Goal: Transaction & Acquisition: Purchase product/service

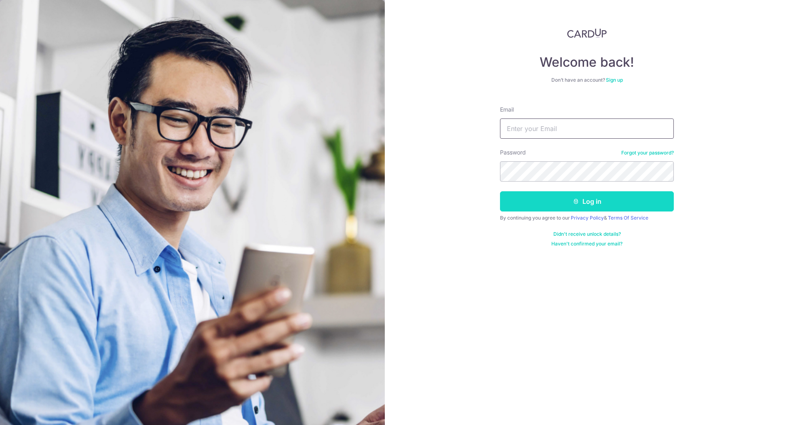
type input "iceshurong@hotmail.com"
click at [578, 199] on icon "submit" at bounding box center [576, 201] width 6 height 6
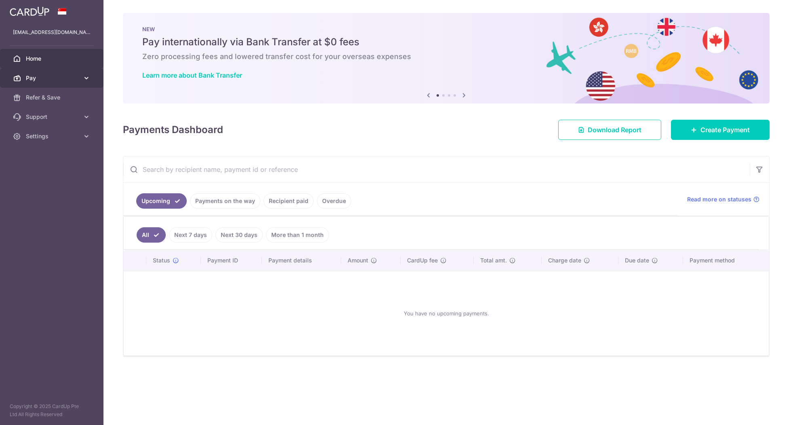
click at [57, 78] on span "Pay" at bounding box center [52, 78] width 53 height 8
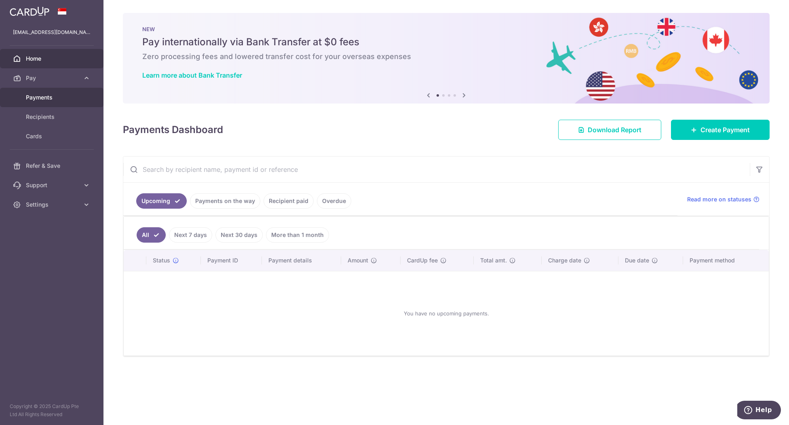
click at [54, 100] on span "Payments" at bounding box center [52, 97] width 53 height 8
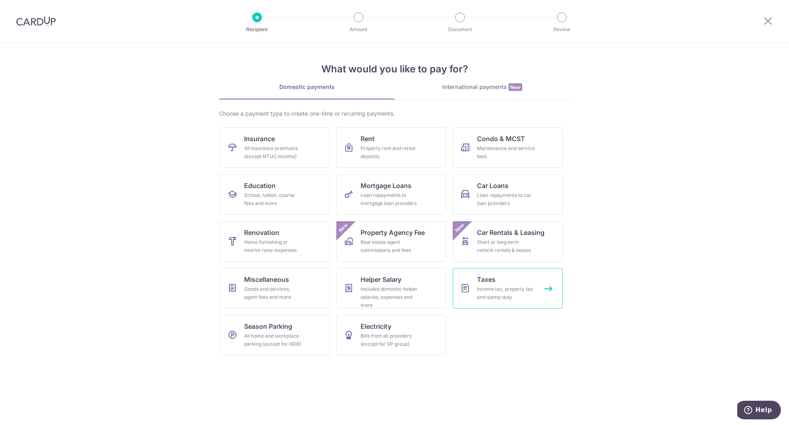
click at [512, 277] on link "Taxes Income tax, property tax and stamp duty" at bounding box center [508, 288] width 110 height 40
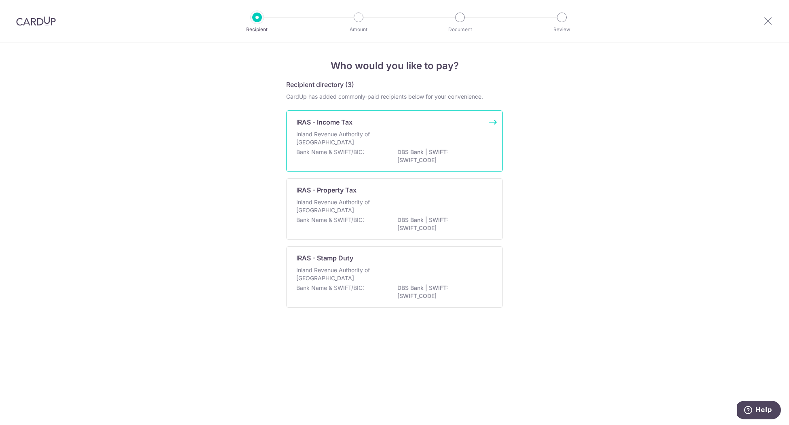
click at [390, 141] on div "Inland Revenue Authority of Singapore" at bounding box center [394, 139] width 196 height 18
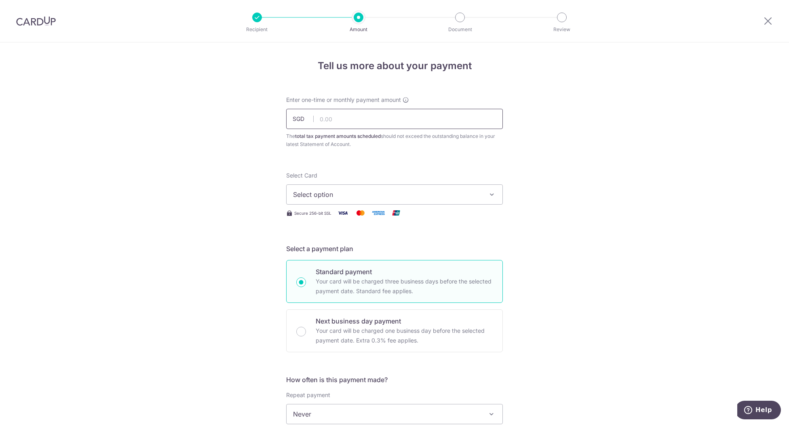
click at [364, 118] on input "text" at bounding box center [394, 119] width 217 height 20
click at [572, 300] on div "Tell us more about your payment Enter one-time or monthly payment amount SGD Th…" at bounding box center [394, 417] width 789 height 750
click at [362, 124] on input "text" at bounding box center [394, 119] width 217 height 20
type input "967.01"
click at [586, 150] on div "Tell us more about your payment Enter one-time or monthly payment amount SGD 96…" at bounding box center [394, 417] width 789 height 750
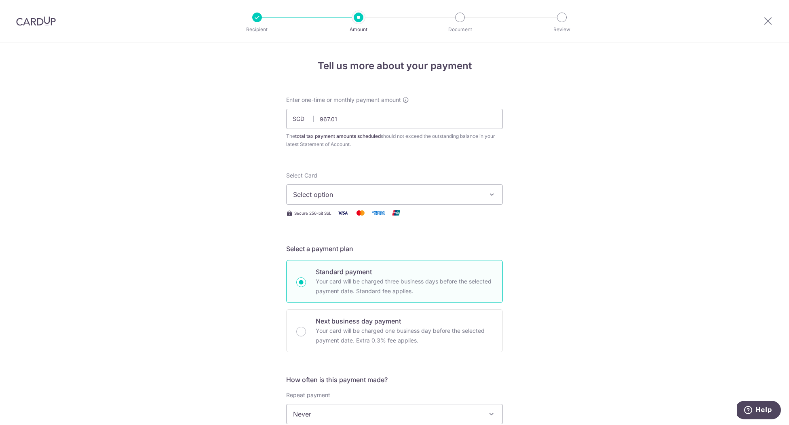
click at [434, 190] on span "Select option" at bounding box center [387, 195] width 188 height 10
click at [364, 251] on span "**** 8710" at bounding box center [394, 252] width 203 height 10
click at [584, 330] on div "Tell us more about your payment Enter one-time or monthly payment amount SGD 96…" at bounding box center [394, 417] width 789 height 750
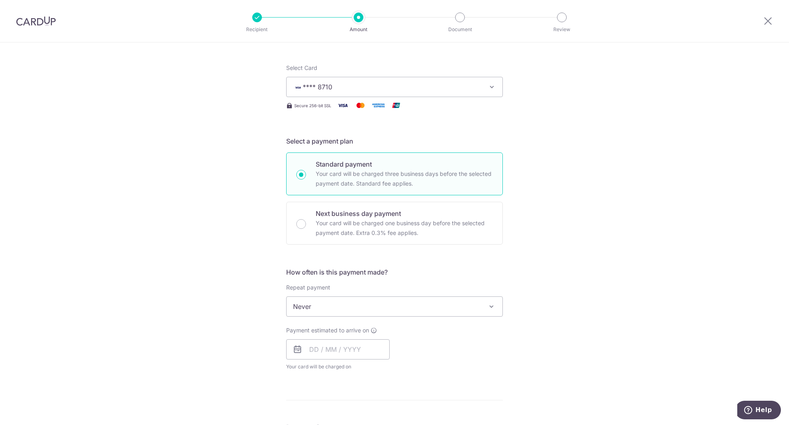
scroll to position [162, 0]
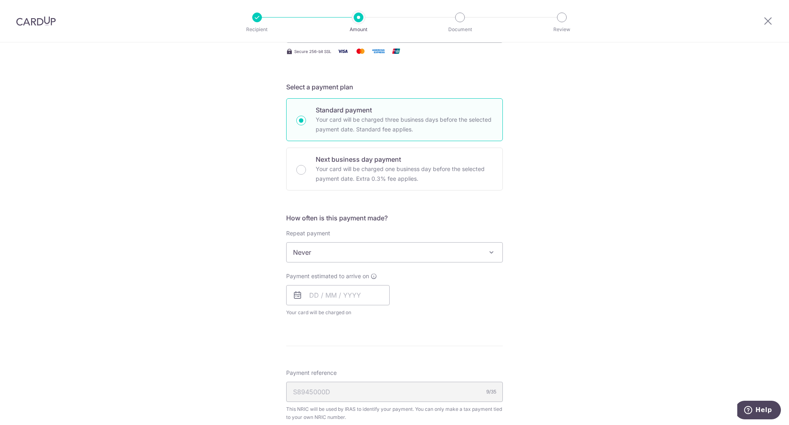
click at [377, 255] on span "Never" at bounding box center [394, 251] width 216 height 19
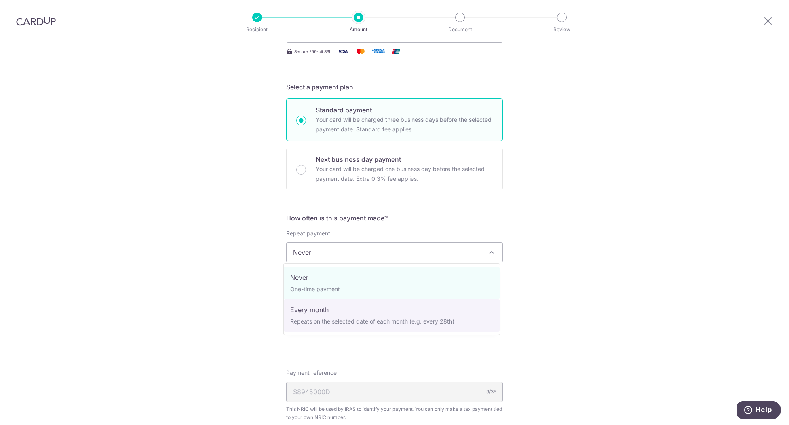
select select "3"
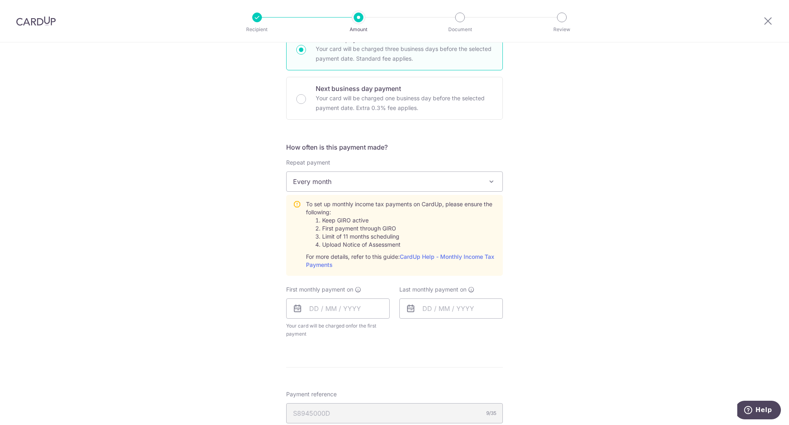
scroll to position [269, 0]
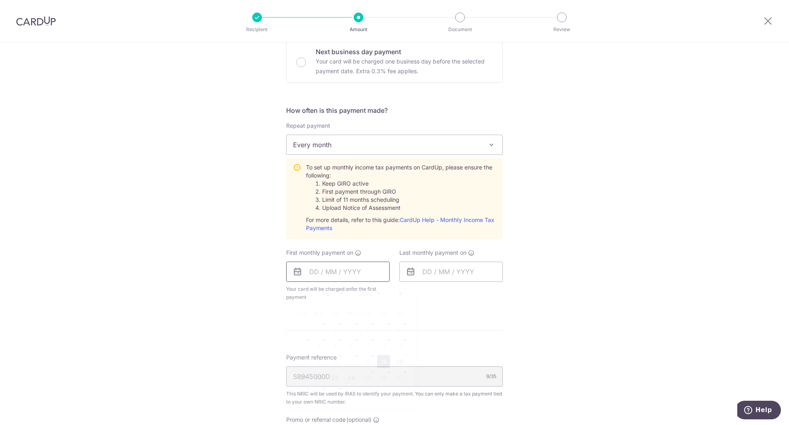
click at [336, 271] on input "text" at bounding box center [337, 271] width 103 height 20
click at [585, 279] on div "Tell us more about your payment Enter one-time or monthly payment amount SGD 96…" at bounding box center [394, 194] width 789 height 842
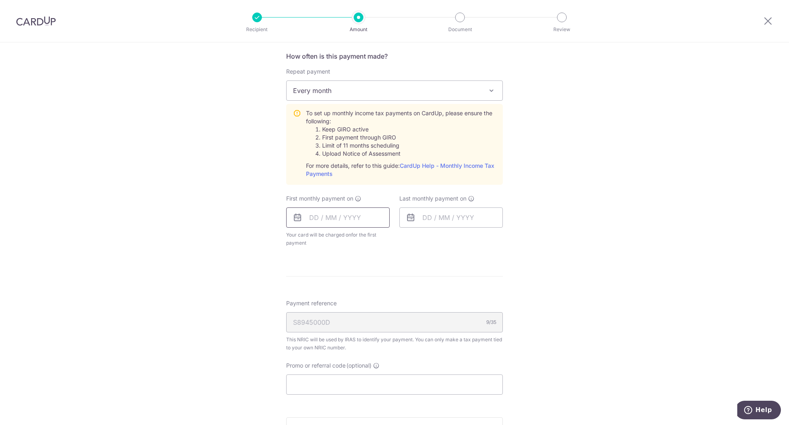
click at [339, 219] on input "text" at bounding box center [337, 217] width 103 height 20
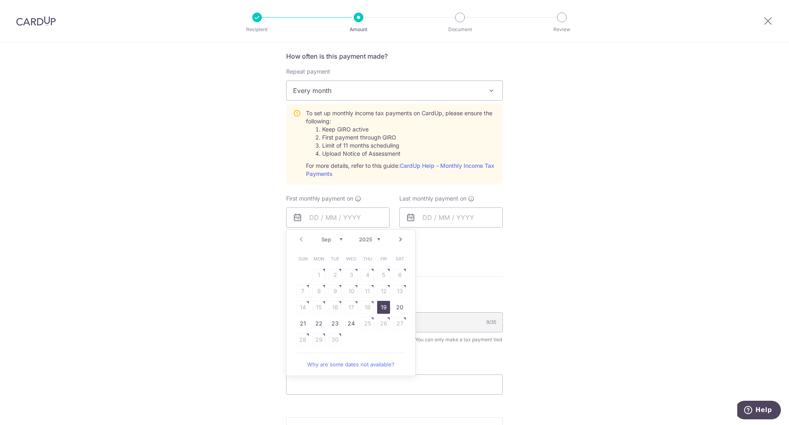
drag, startPoint x: 379, startPoint y: 303, endPoint x: 519, endPoint y: 268, distance: 143.7
click at [379, 303] on link "19" at bounding box center [383, 307] width 13 height 13
type input "[DATE]"
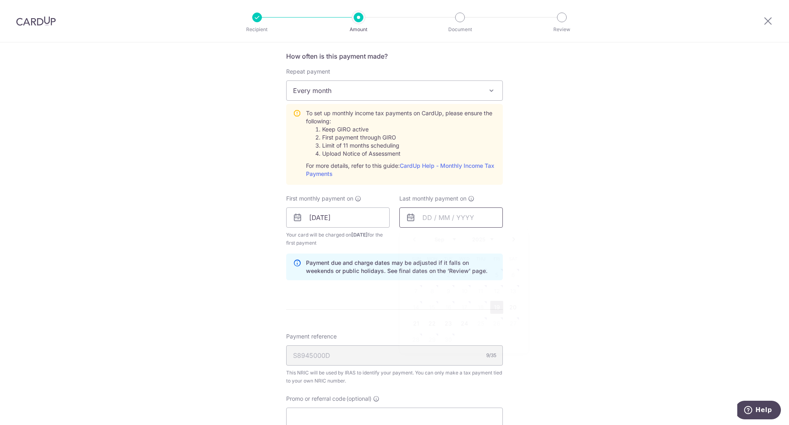
click at [445, 220] on input "text" at bounding box center [450, 217] width 103 height 20
click at [512, 238] on link "Next" at bounding box center [514, 239] width 10 height 10
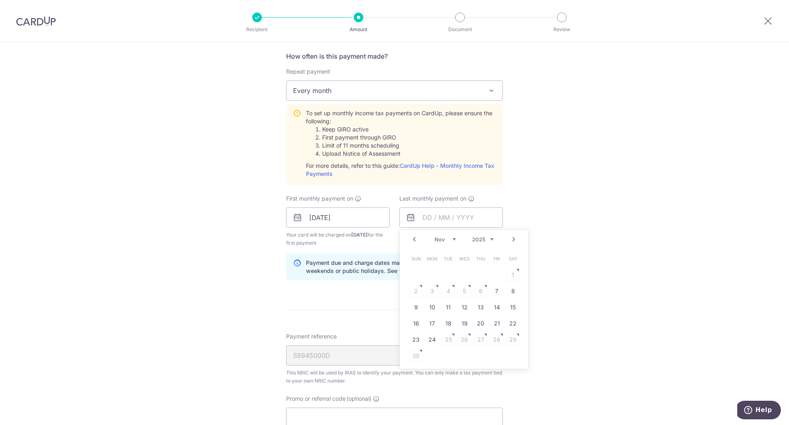
click at [512, 238] on link "Next" at bounding box center [514, 239] width 10 height 10
click at [592, 288] on div "Tell us more about your payment Enter one-time or monthly payment amount SGD 96…" at bounding box center [394, 157] width 789 height 876
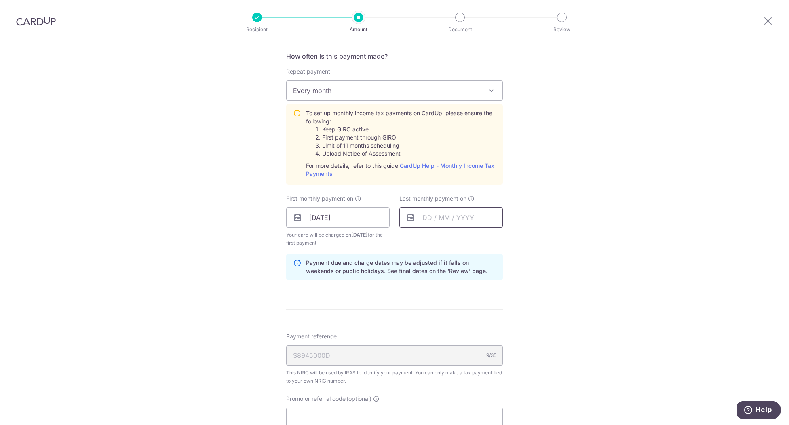
click at [443, 220] on input "text" at bounding box center [450, 217] width 103 height 20
click at [483, 237] on select "2025 2026" at bounding box center [482, 239] width 21 height 6
click at [436, 240] on select "Jan Feb Mar Apr May Jun Jul Aug Sep Oct" at bounding box center [444, 239] width 21 height 6
click at [477, 306] on link "19" at bounding box center [480, 307] width 13 height 13
type input "[DATE]"
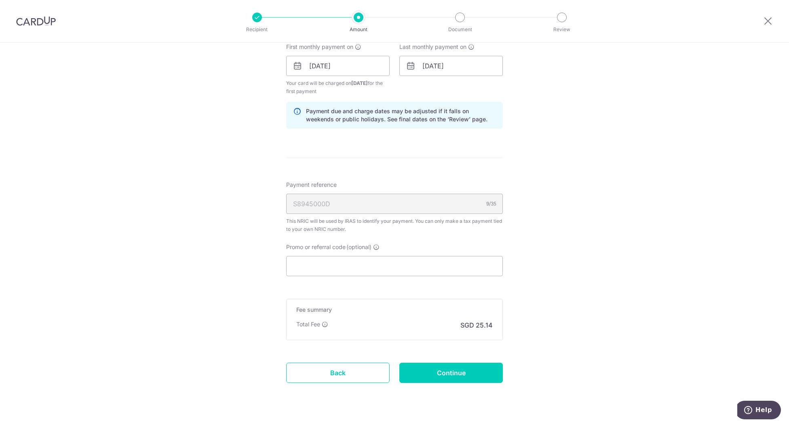
scroll to position [485, 0]
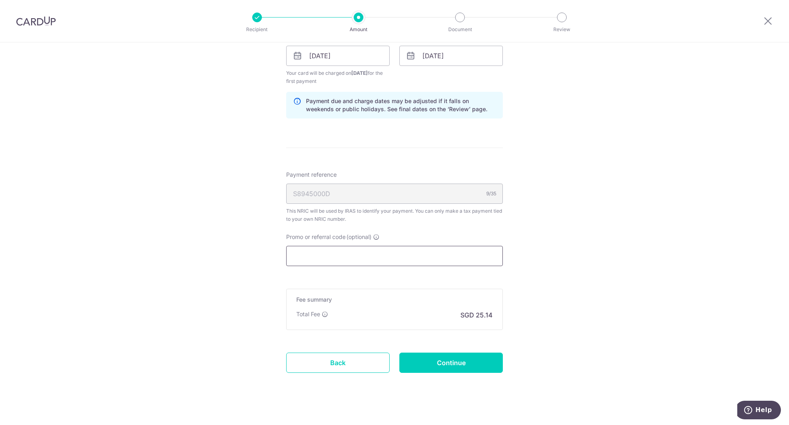
click at [399, 252] on input "Promo or referral code (optional)" at bounding box center [394, 256] width 217 height 20
paste input "MLTAX25R"
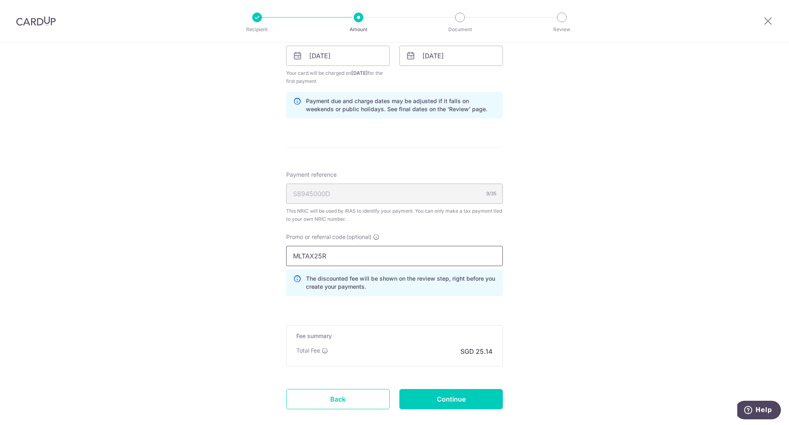
type input "MLTAX25R"
click at [625, 241] on div "Tell us more about your payment Enter one-time or monthly payment amount SGD 96…" at bounding box center [394, 14] width 789 height 912
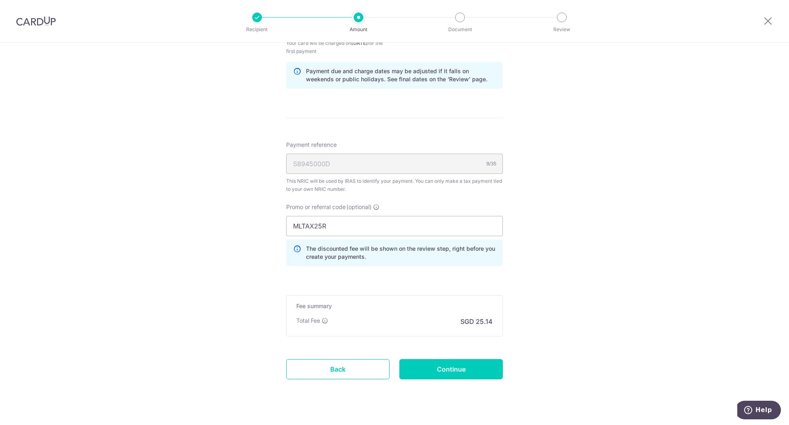
scroll to position [527, 0]
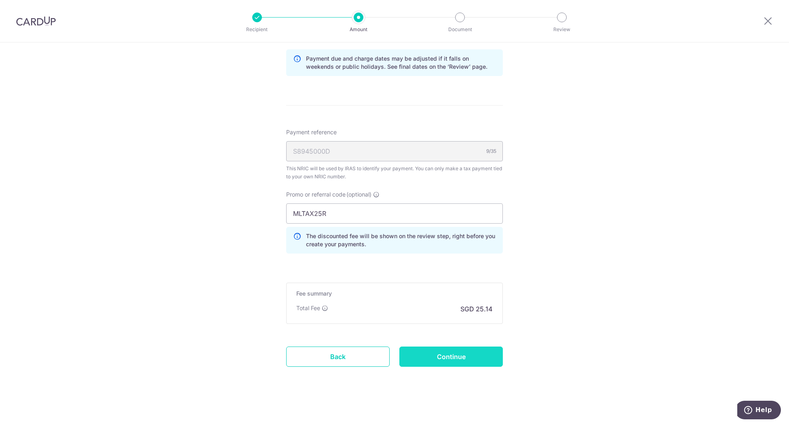
click at [469, 353] on input "Continue" at bounding box center [450, 356] width 103 height 20
type input "Create Schedule"
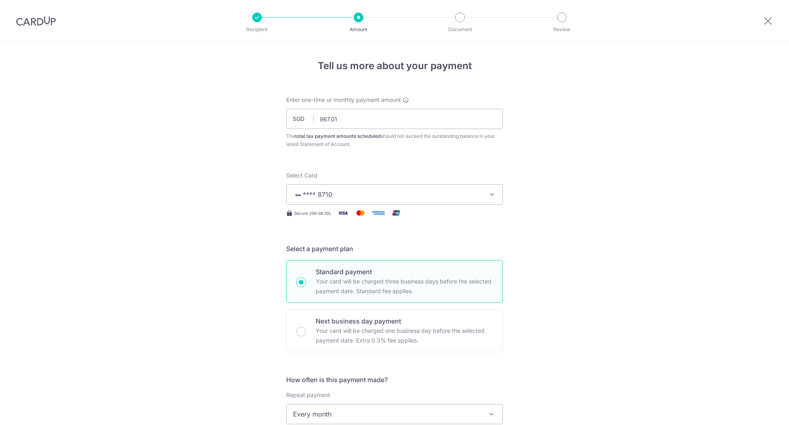
scroll to position [414, 0]
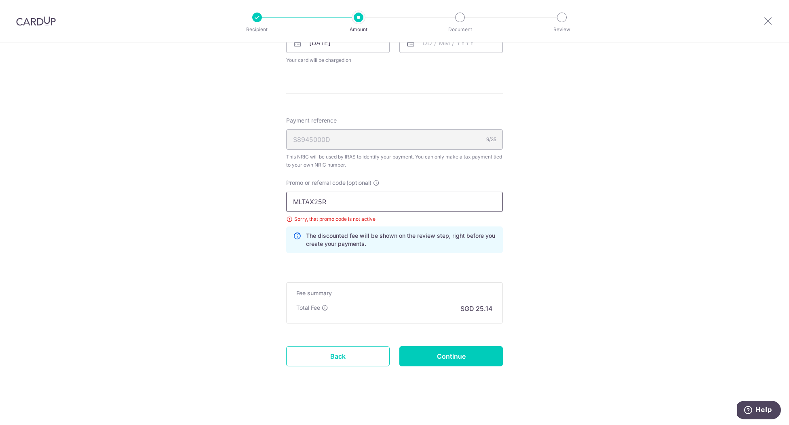
click at [291, 201] on input "MLTAX25R" at bounding box center [394, 202] width 217 height 20
click at [472, 350] on input "Continue" at bounding box center [450, 356] width 103 height 20
type input "Update Schedule"
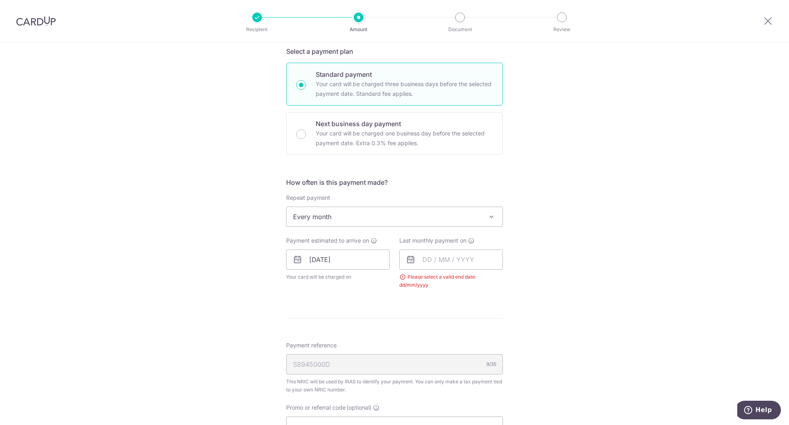
scroll to position [269, 0]
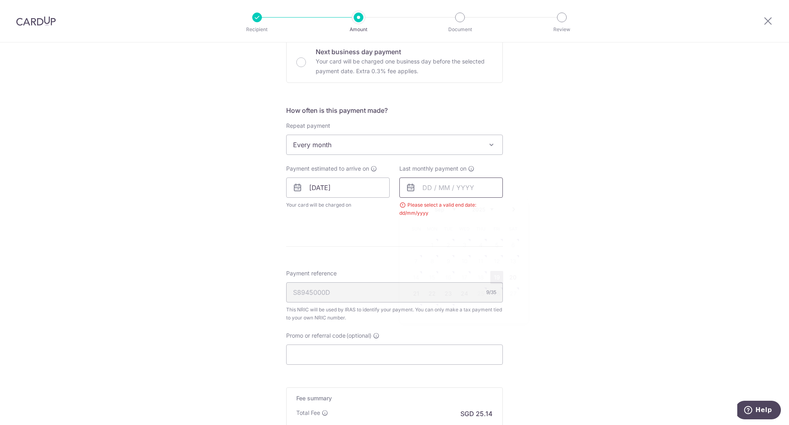
click at [458, 184] on input "text" at bounding box center [450, 187] width 103 height 20
click at [476, 210] on select "2025 2026" at bounding box center [482, 209] width 21 height 6
click at [435, 207] on select "Jan Feb Mar Apr May Jun Jul Aug Sep Oct" at bounding box center [444, 209] width 21 height 6
click at [477, 274] on link "19" at bounding box center [480, 277] width 13 height 13
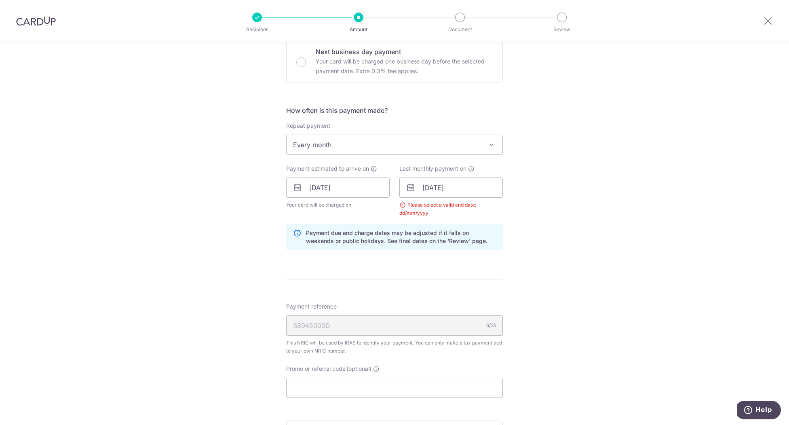
click at [592, 226] on div "Tell us more about your payment Enter one-time or monthly payment amount SGD 96…" at bounding box center [394, 169] width 789 height 792
click at [585, 249] on div "Tell us more about your payment Enter one-time or monthly payment amount SGD 96…" at bounding box center [394, 169] width 789 height 792
click at [437, 188] on input "19/03/2026" at bounding box center [450, 187] width 103 height 20
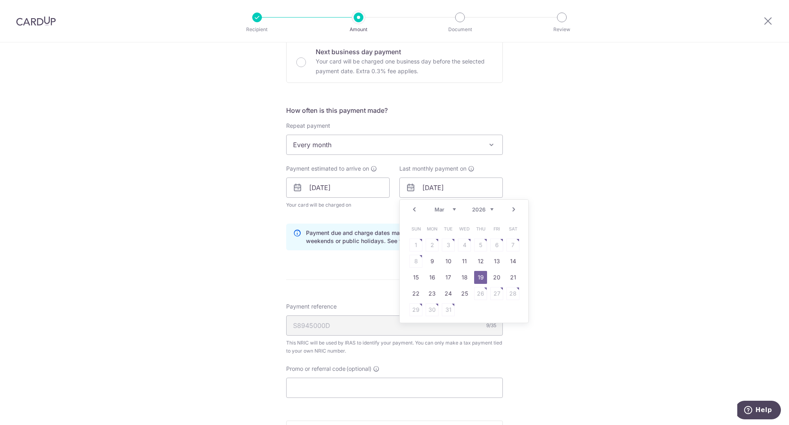
click at [480, 275] on link "19" at bounding box center [480, 277] width 13 height 13
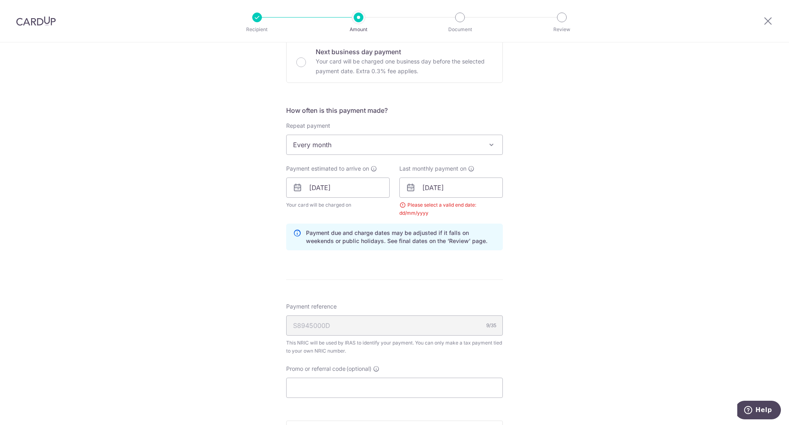
click at [592, 259] on div "Tell us more about your payment Enter one-time or monthly payment amount SGD 96…" at bounding box center [394, 169] width 789 height 792
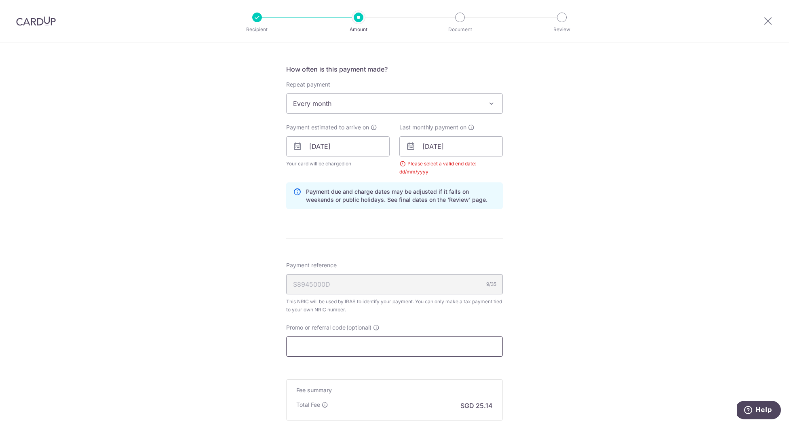
scroll to position [323, 0]
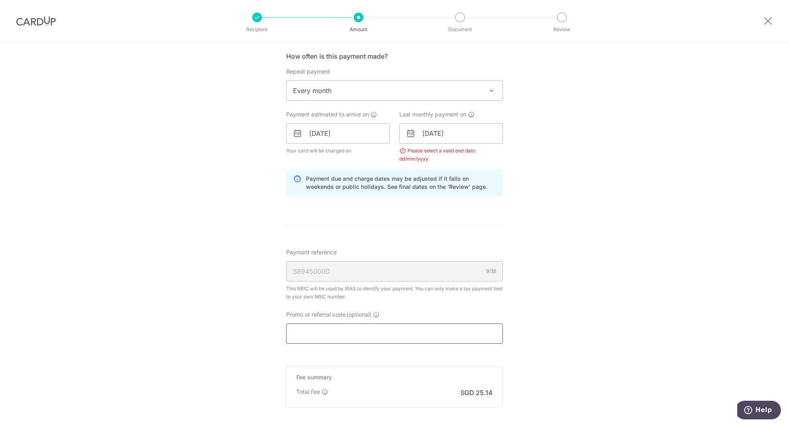
drag, startPoint x: 454, startPoint y: 323, endPoint x: 458, endPoint y: 331, distance: 9.4
click at [455, 327] on input "Promo or referral code (optional)" at bounding box center [394, 333] width 217 height 20
click at [458, 331] on input "Promo or referral code (optional)" at bounding box center [394, 333] width 217 height 20
click at [427, 132] on input "19/03/2026" at bounding box center [450, 133] width 103 height 20
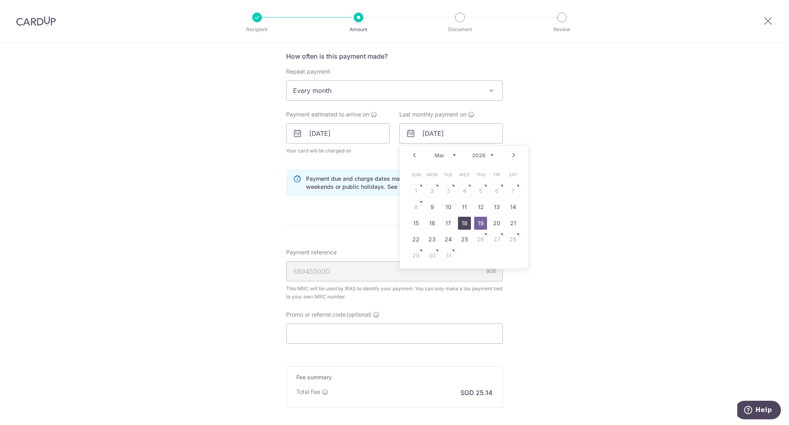
click at [460, 224] on link "18" at bounding box center [464, 223] width 13 height 13
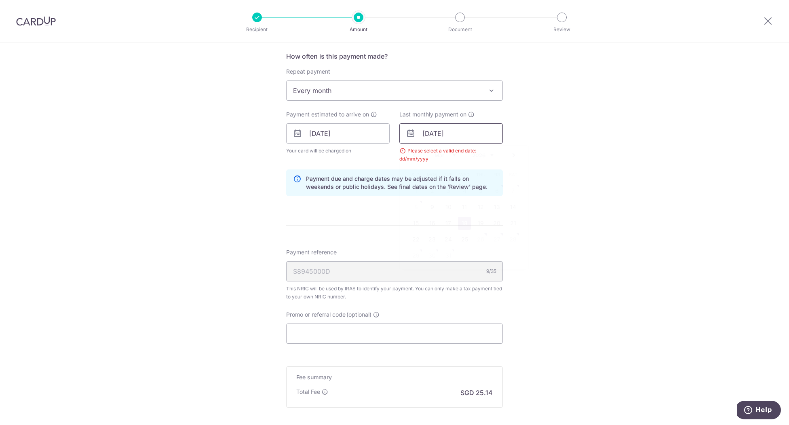
click at [441, 132] on input "18/03/2026" at bounding box center [450, 133] width 103 height 20
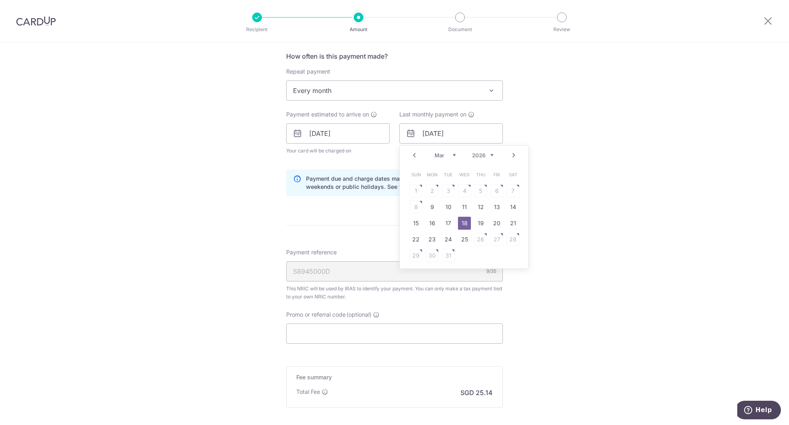
click at [438, 153] on select "Jan Feb Mar Apr May Jun Jul Aug Sep Oct" at bounding box center [444, 155] width 21 height 6
click at [434, 152] on select "Jan Feb Mar Apr May Jun Jul Aug Sep Oct" at bounding box center [444, 155] width 21 height 6
click at [476, 155] on select "2025 2026" at bounding box center [482, 155] width 21 height 6
click at [472, 152] on select "2025 2026" at bounding box center [482, 155] width 21 height 6
click at [474, 219] on link "19" at bounding box center [480, 223] width 13 height 13
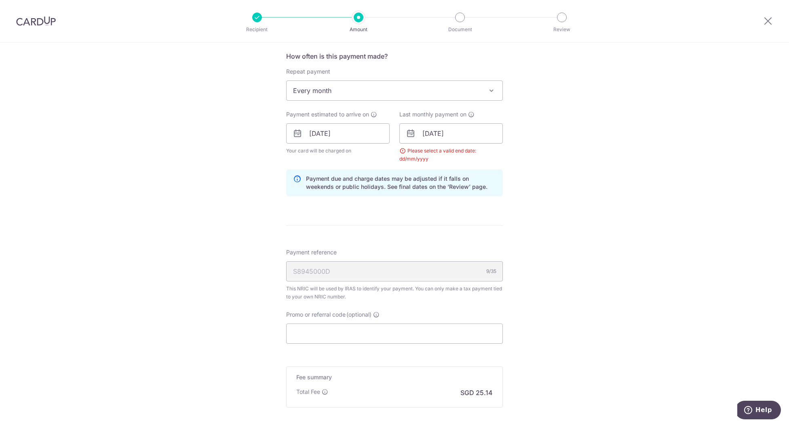
click at [532, 223] on div "Tell us more about your payment Enter one-time or monthly payment amount SGD 96…" at bounding box center [394, 115] width 789 height 792
click at [413, 135] on input "19/03/2026" at bounding box center [450, 133] width 103 height 20
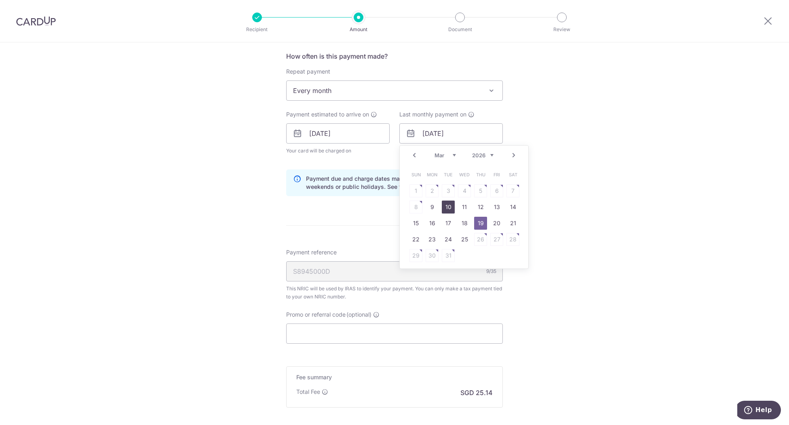
click at [444, 202] on link "10" at bounding box center [448, 206] width 13 height 13
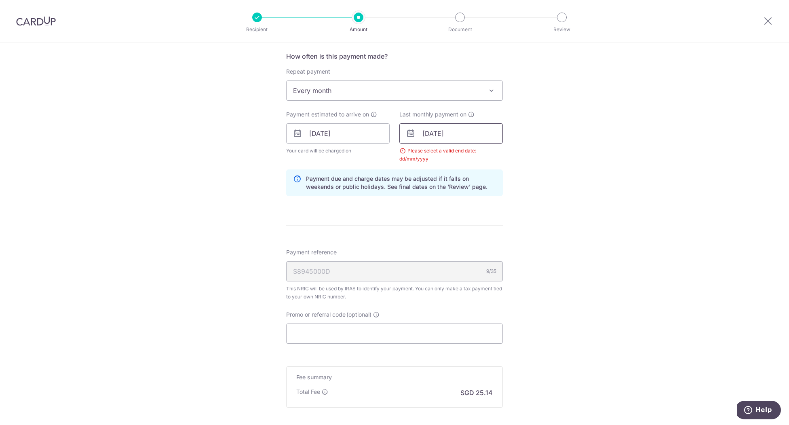
click at [453, 136] on input "10/03/2026" at bounding box center [450, 133] width 103 height 20
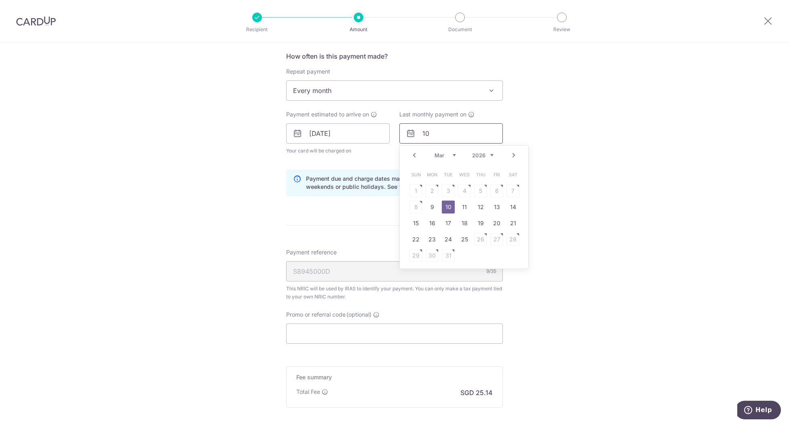
type input "1"
click at [613, 139] on div "Tell us more about your payment Enter one-time or monthly payment amount SGD 96…" at bounding box center [394, 115] width 789 height 792
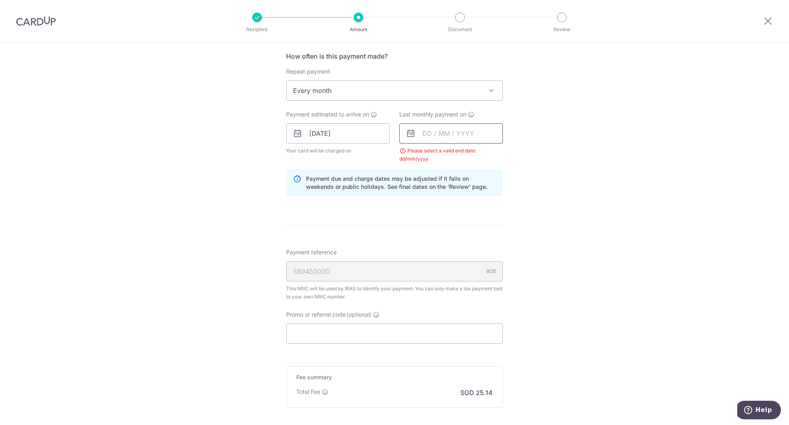
click at [466, 128] on input "text" at bounding box center [450, 133] width 103 height 20
click at [482, 153] on select "2025 2026" at bounding box center [482, 155] width 21 height 6
click at [442, 152] on select "Jan Feb Mar Apr May Jun Jul Aug Sep Oct" at bounding box center [444, 155] width 21 height 6
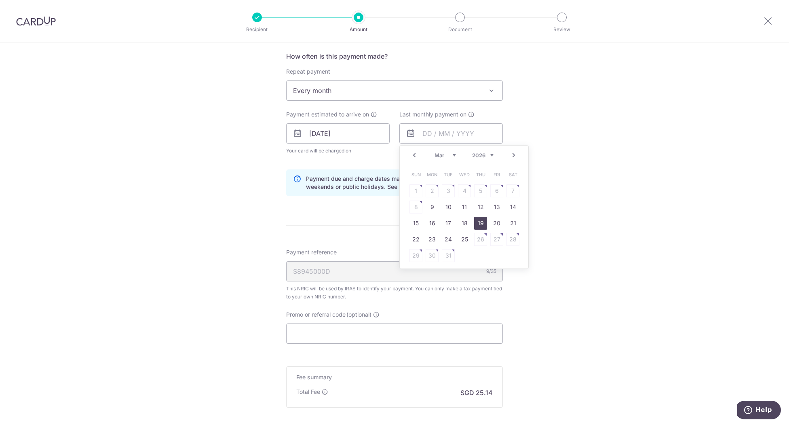
click at [478, 221] on link "19" at bounding box center [480, 223] width 13 height 13
type input "19/03/2026"
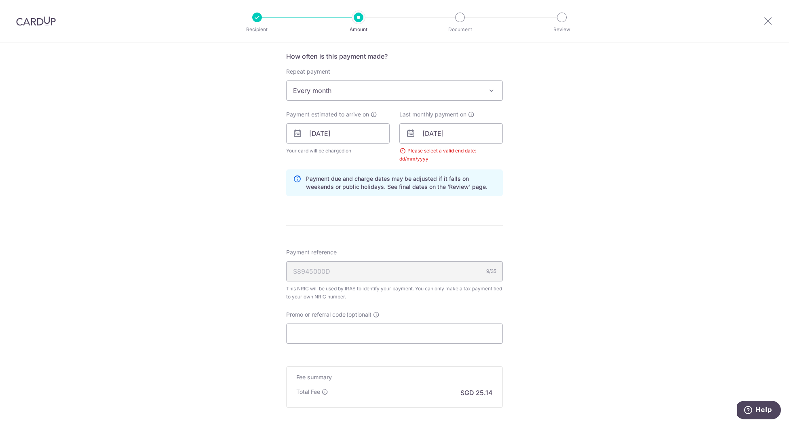
click at [554, 181] on div "Tell us more about your payment Enter one-time or monthly payment amount SGD 96…" at bounding box center [394, 115] width 789 height 792
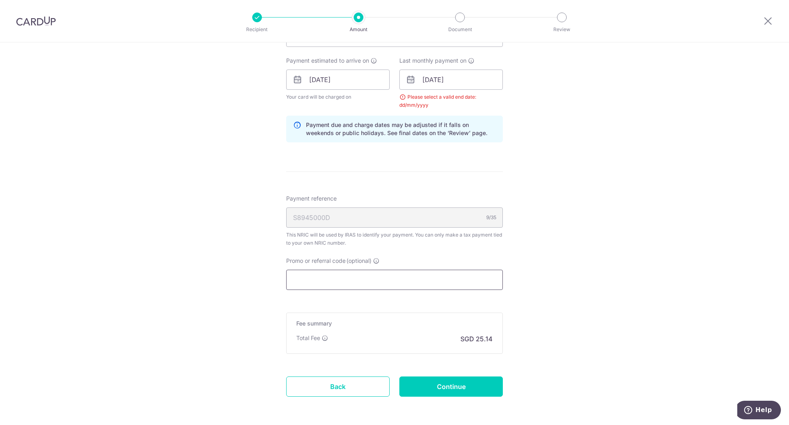
click at [367, 275] on input "Promo or referral code (optional)" at bounding box center [394, 280] width 217 height 20
click at [544, 299] on div "Tell us more about your payment Enter one-time or monthly payment amount SGD 96…" at bounding box center [394, 61] width 789 height 792
click at [444, 384] on input "Continue" at bounding box center [450, 386] width 103 height 20
type input "Update Schedule"
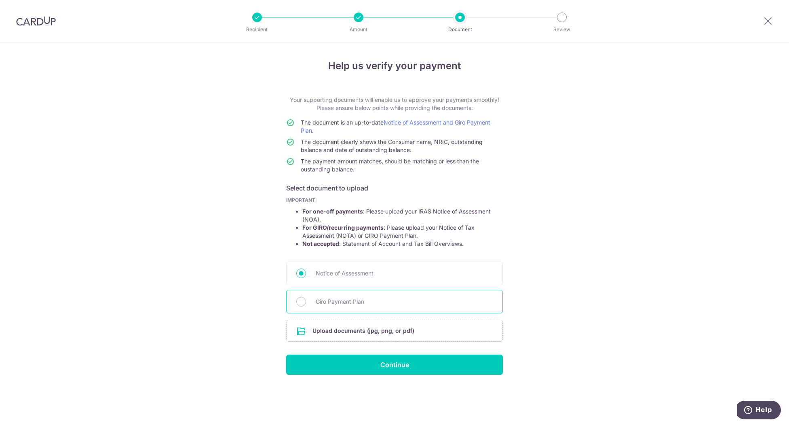
click at [320, 301] on span "Giro Payment Plan" at bounding box center [404, 302] width 177 height 10
click at [306, 301] on input "Giro Payment Plan" at bounding box center [301, 302] width 10 height 10
radio input "true"
click at [628, 232] on div "Help us verify your payment Your supporting documents will enable us to approve…" at bounding box center [394, 233] width 789 height 382
click at [770, 21] on icon at bounding box center [768, 21] width 10 height 10
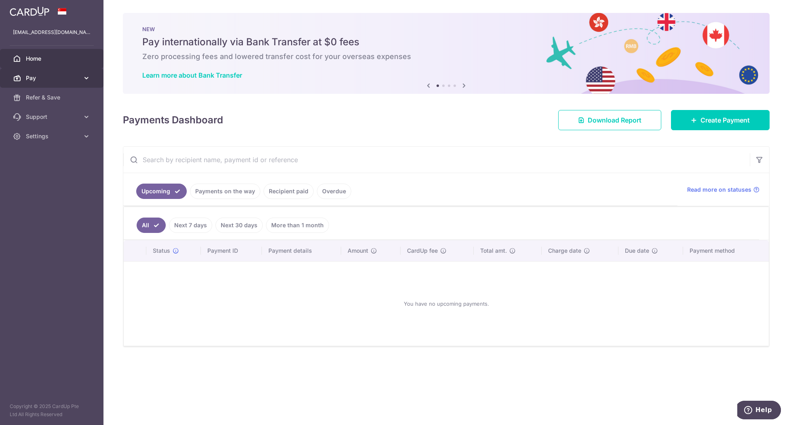
click at [33, 75] on span "Pay" at bounding box center [52, 78] width 53 height 8
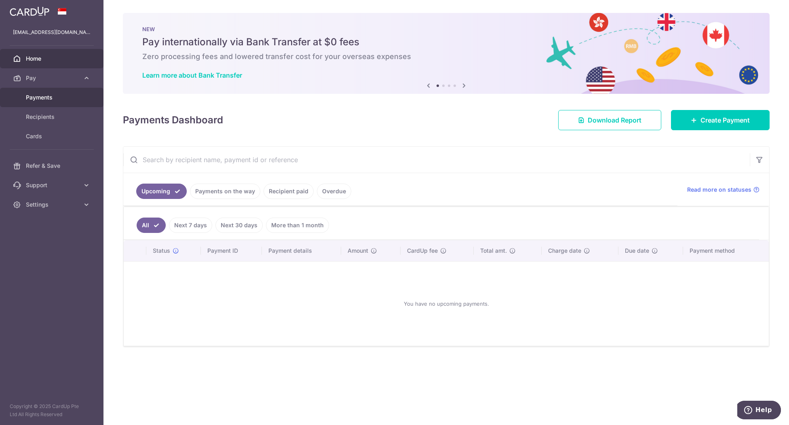
click at [40, 96] on span "Payments" at bounding box center [52, 97] width 53 height 8
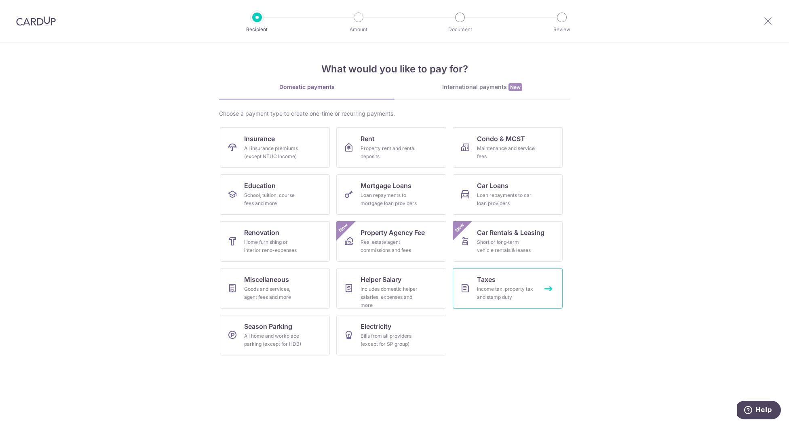
click at [493, 282] on span "Taxes" at bounding box center [486, 279] width 19 height 10
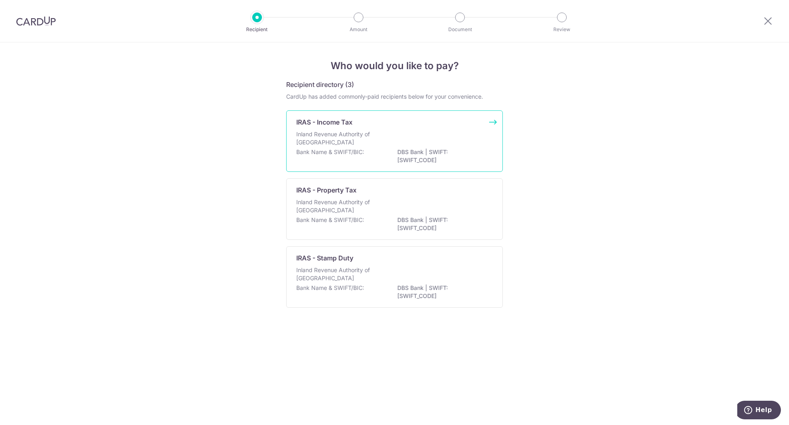
click at [373, 143] on p "Inland Revenue Authority of Singapore" at bounding box center [339, 138] width 86 height 16
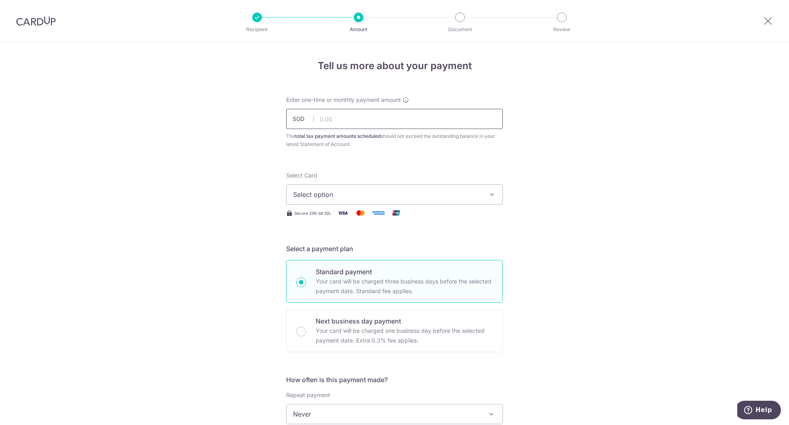
click at [340, 120] on input "text" at bounding box center [394, 119] width 217 height 20
type input "967.01"
click at [341, 194] on span "Select option" at bounding box center [387, 195] width 188 height 10
click at [339, 251] on span "**** 8710" at bounding box center [394, 252] width 203 height 10
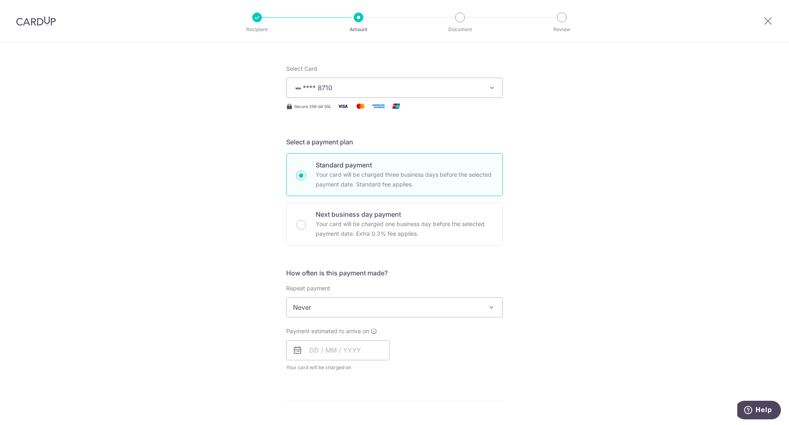
scroll to position [107, 0]
click at [373, 302] on span "Never" at bounding box center [394, 306] width 216 height 19
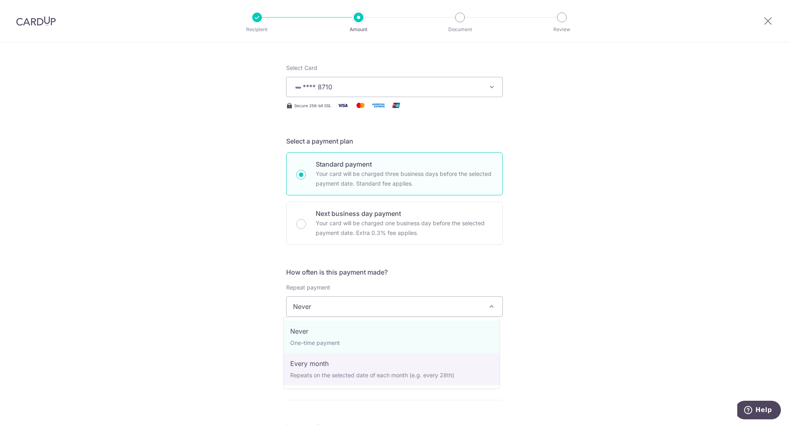
select select "3"
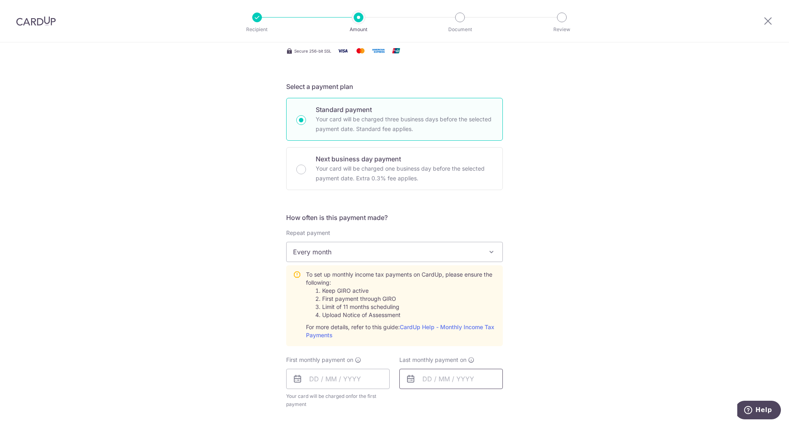
scroll to position [269, 0]
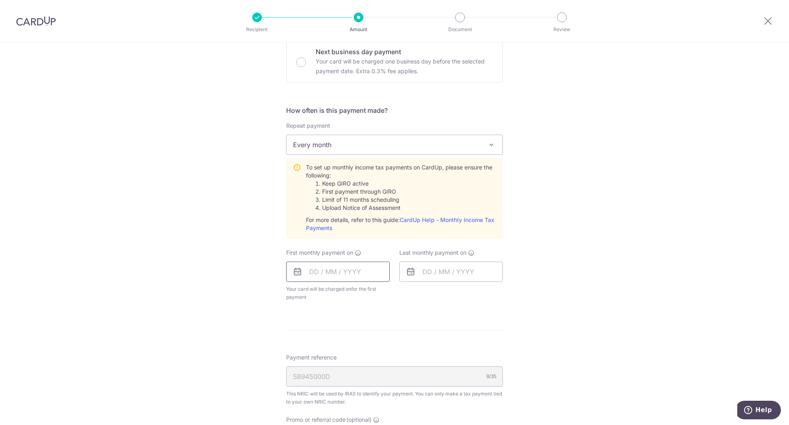
click at [354, 275] on input "text" at bounding box center [337, 271] width 103 height 20
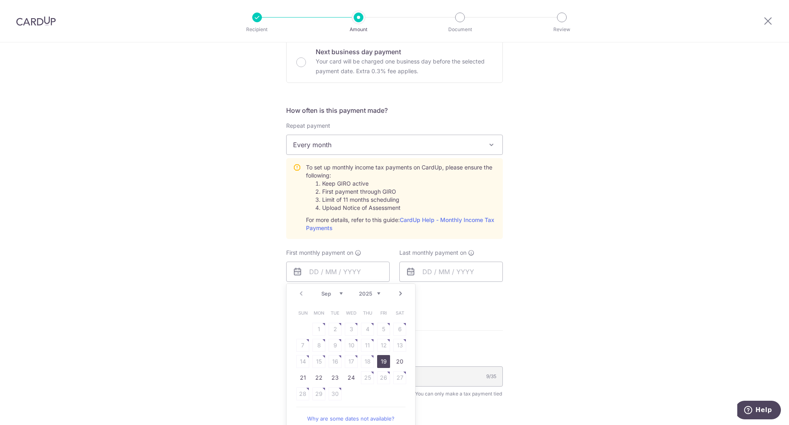
click at [378, 357] on link "19" at bounding box center [383, 361] width 13 height 13
type input "[DATE]"
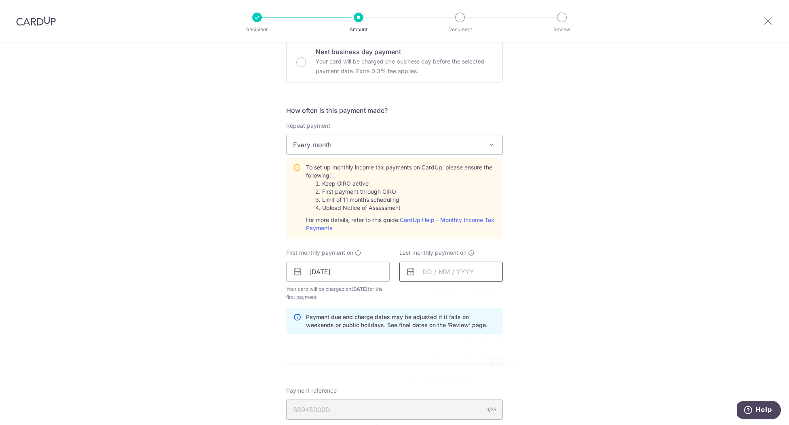
click at [438, 275] on input "text" at bounding box center [450, 271] width 103 height 20
drag, startPoint x: 480, startPoint y: 291, endPoint x: 480, endPoint y: 295, distance: 4.5
click at [480, 291] on select "2025 2026" at bounding box center [482, 293] width 21 height 6
click at [441, 291] on select "Jan Feb Mar Apr May Jun Jul Aug Sep Oct" at bounding box center [444, 293] width 21 height 6
click at [478, 358] on link "19" at bounding box center [480, 361] width 13 height 13
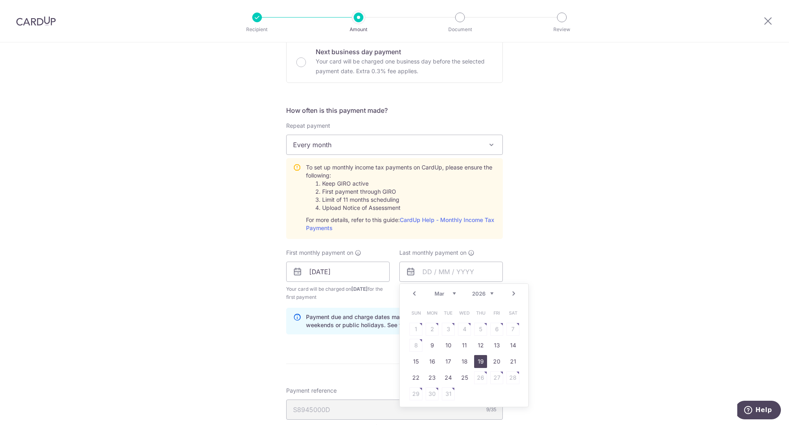
type input "[DATE]"
click at [575, 278] on div "Tell us more about your payment Enter one-time or monthly payment amount SGD 96…" at bounding box center [394, 211] width 789 height 876
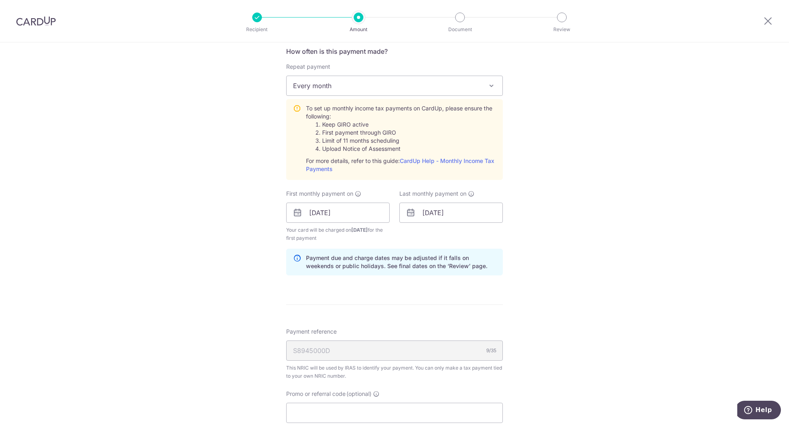
scroll to position [485, 0]
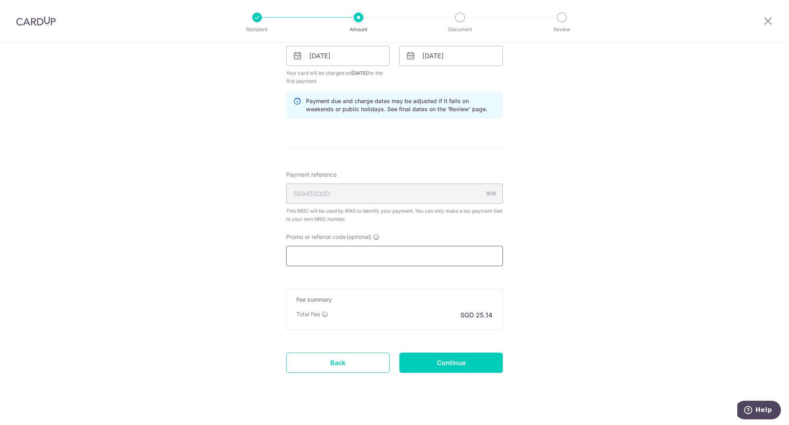
click at [346, 253] on input "Promo or referral code (optional)" at bounding box center [394, 256] width 217 height 20
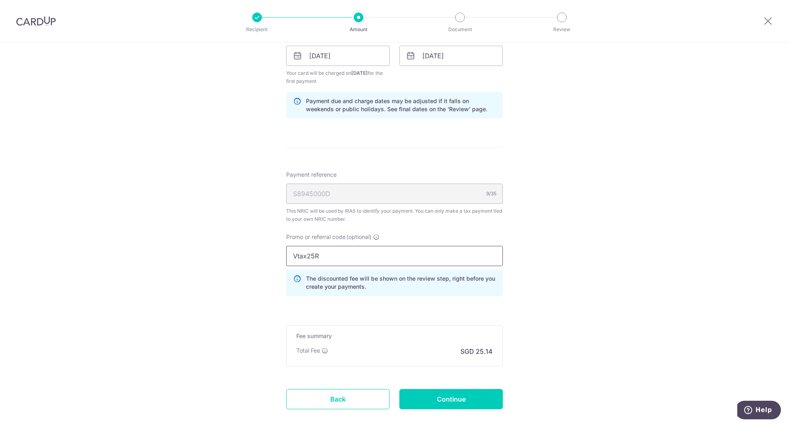
type input "Vtax25R"
click at [631, 241] on div "Tell us more about your payment Enter one-time or monthly payment amount SGD 96…" at bounding box center [394, 14] width 789 height 912
click at [451, 397] on input "Continue" at bounding box center [450, 399] width 103 height 20
type input "Create Schedule"
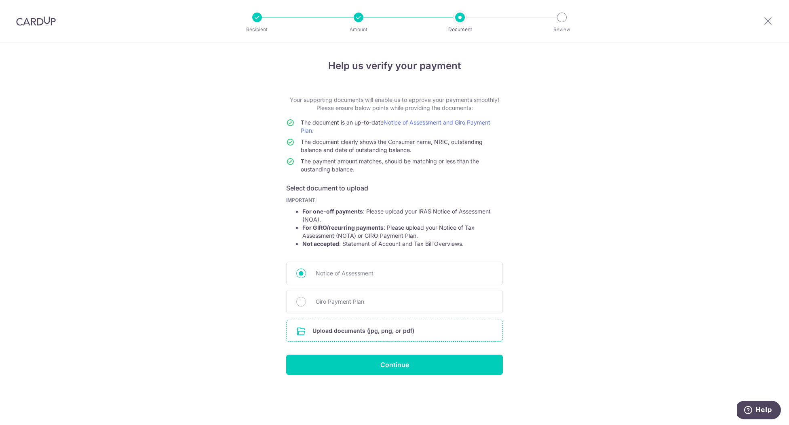
click at [372, 330] on input "file" at bounding box center [394, 330] width 216 height 21
click at [320, 306] on div "Giro Payment Plan" at bounding box center [394, 301] width 217 height 23
click at [314, 301] on div "Giro Payment Plan" at bounding box center [394, 301] width 217 height 23
click at [301, 302] on input "Giro Payment Plan" at bounding box center [301, 302] width 10 height 10
radio input "true"
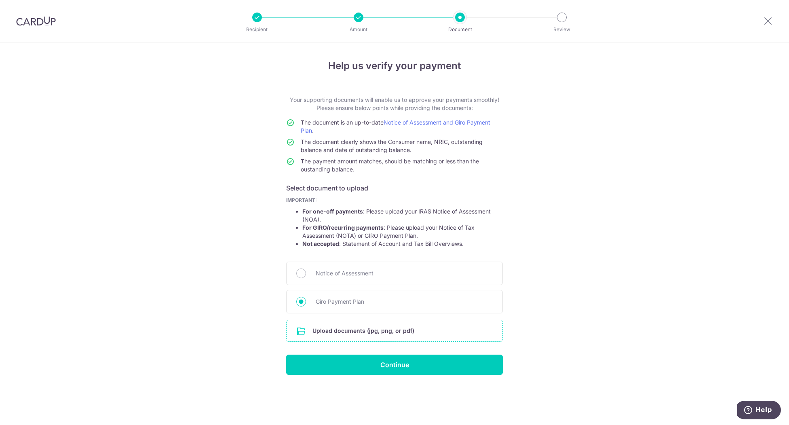
click at [324, 329] on input "file" at bounding box center [394, 330] width 216 height 21
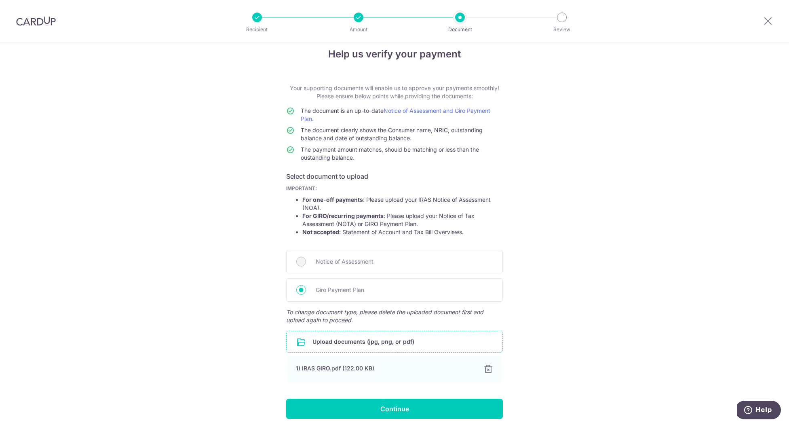
scroll to position [42, 0]
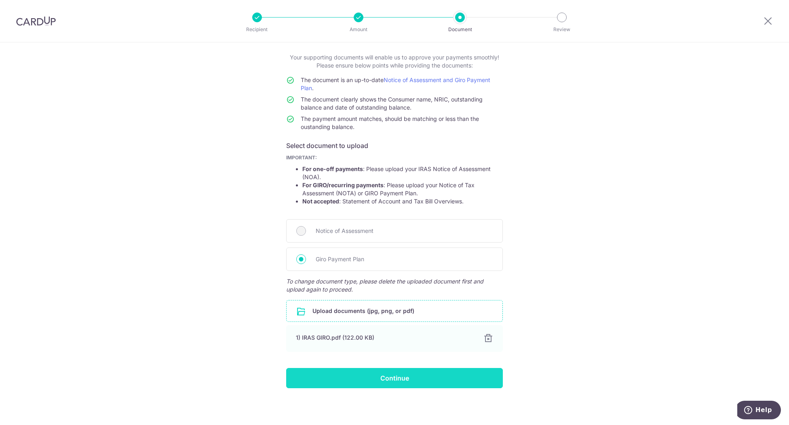
click at [383, 373] on input "Continue" at bounding box center [394, 378] width 217 height 20
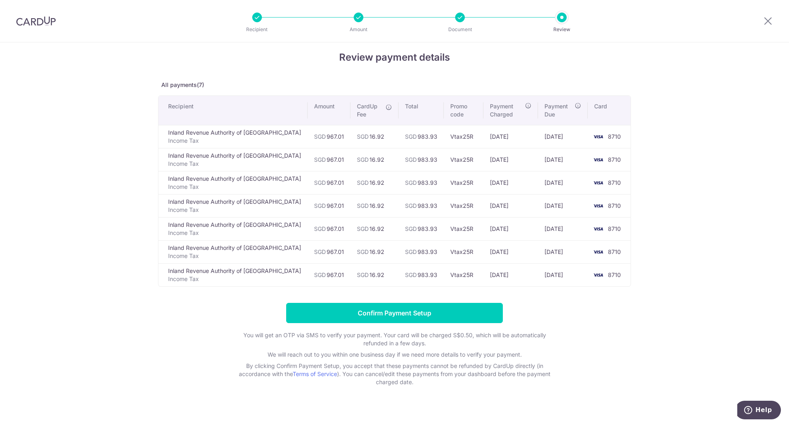
scroll to position [16, 0]
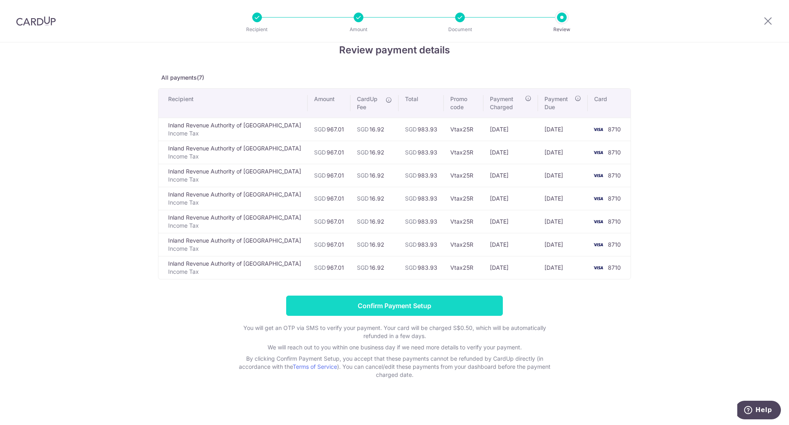
click at [455, 305] on input "Confirm Payment Setup" at bounding box center [394, 305] width 217 height 20
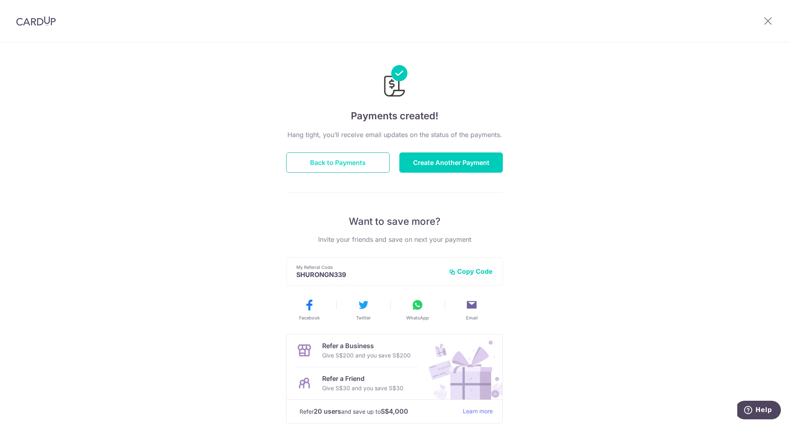
click at [359, 167] on button "Back to Payments" at bounding box center [337, 162] width 103 height 20
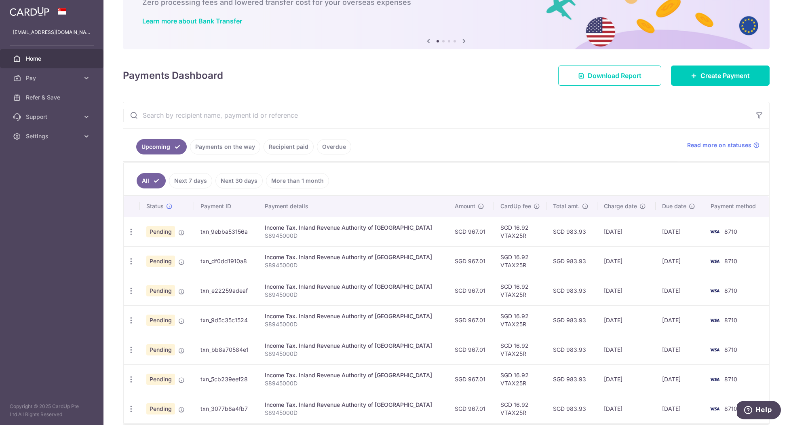
scroll to position [89, 0]
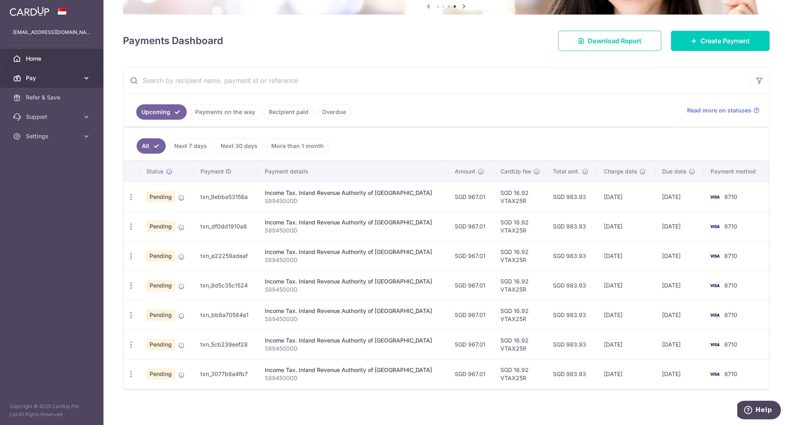
click at [40, 80] on span "Pay" at bounding box center [52, 78] width 53 height 8
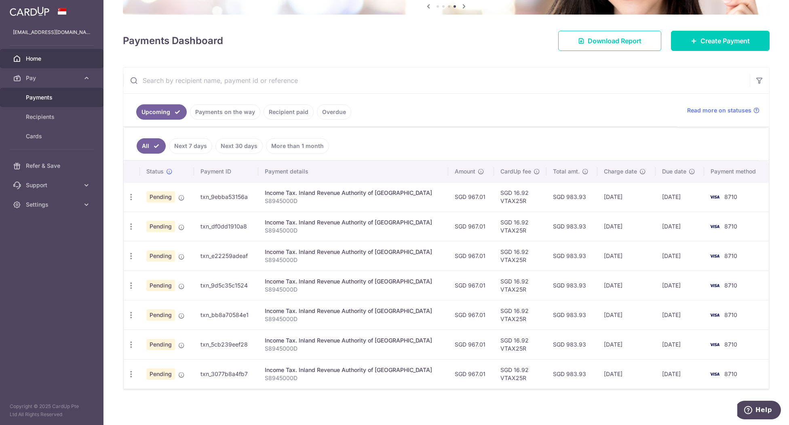
click at [44, 98] on span "Payments" at bounding box center [52, 97] width 53 height 8
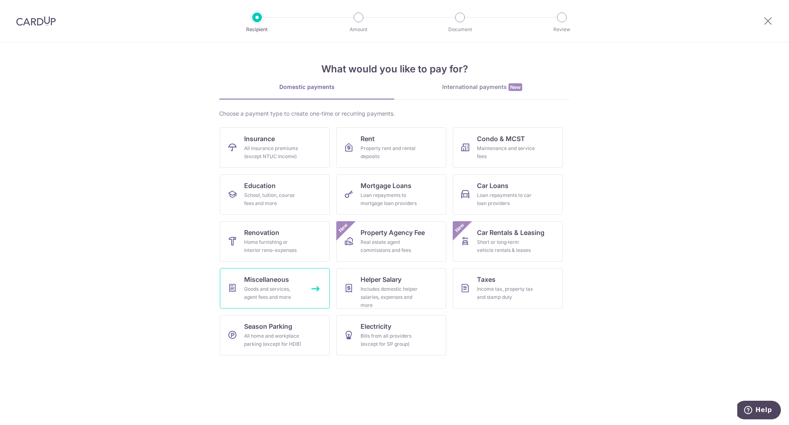
click at [297, 291] on div "Goods and services, agent fees and more" at bounding box center [273, 293] width 58 height 16
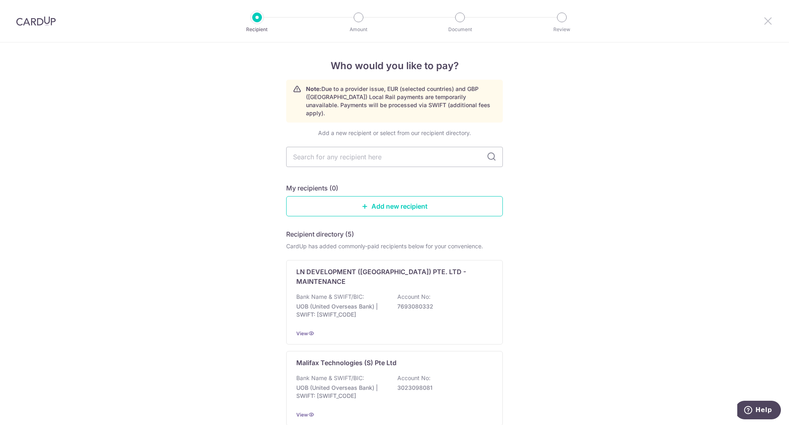
click at [771, 19] on icon at bounding box center [768, 21] width 10 height 10
